Goal: Information Seeking & Learning: Find specific fact

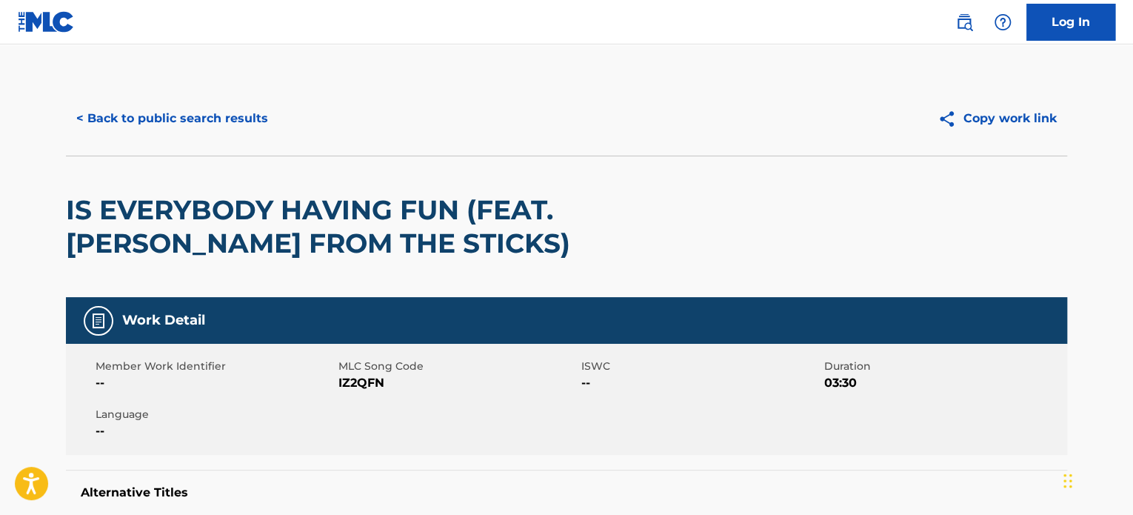
click at [205, 126] on button "< Back to public search results" at bounding box center [172, 118] width 213 height 37
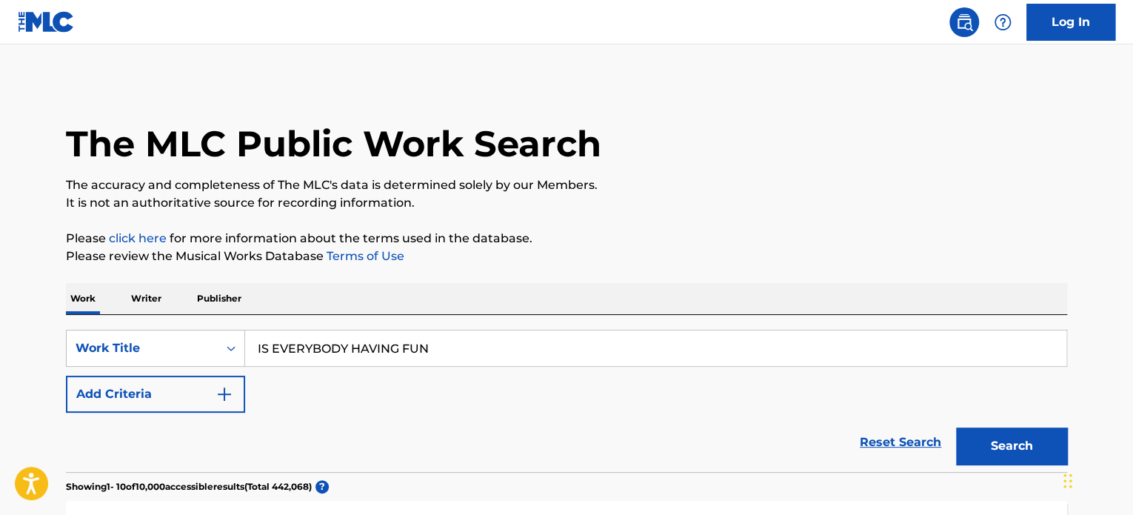
scroll to position [270, 0]
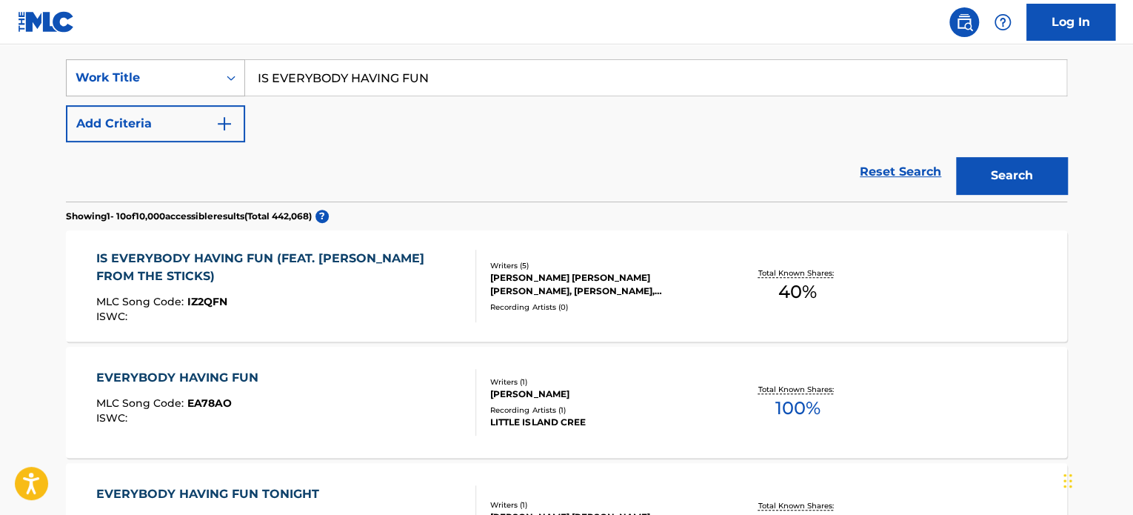
drag, startPoint x: 447, startPoint y: 70, endPoint x: 216, endPoint y: 67, distance: 231.0
click at [216, 67] on div "SearchWithCriteria79262b65-84cf-4e0c-8a75-2fef0ce0aaec Work Title IS EVERYBODY …" at bounding box center [566, 77] width 1001 height 37
paste input "pink [DEMOGRAPHIC_DATA] apple"
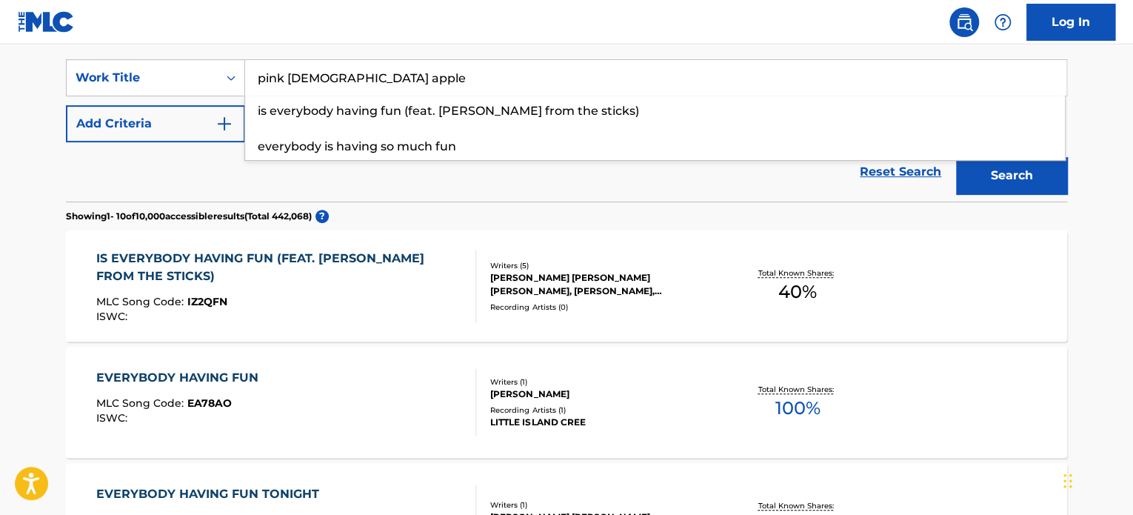
click at [1031, 179] on button "Search" at bounding box center [1011, 175] width 111 height 37
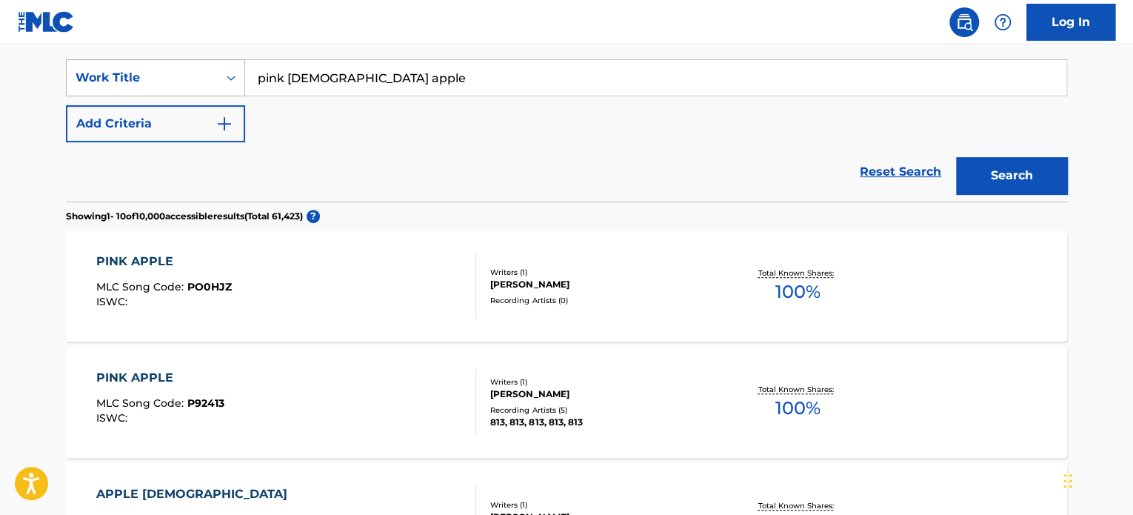
drag, startPoint x: 356, startPoint y: 76, endPoint x: 187, endPoint y: 66, distance: 169.1
click at [187, 66] on div "SearchWithCriteria79262b65-84cf-4e0c-8a75-2fef0ce0aaec Work Title pink [DEMOGRA…" at bounding box center [566, 77] width 1001 height 37
paste input "Revenge Of [PERSON_NAME]"
type input "Revenge Of [PERSON_NAME]"
click at [998, 170] on button "Search" at bounding box center [1011, 175] width 111 height 37
